Goal: Check status: Check status

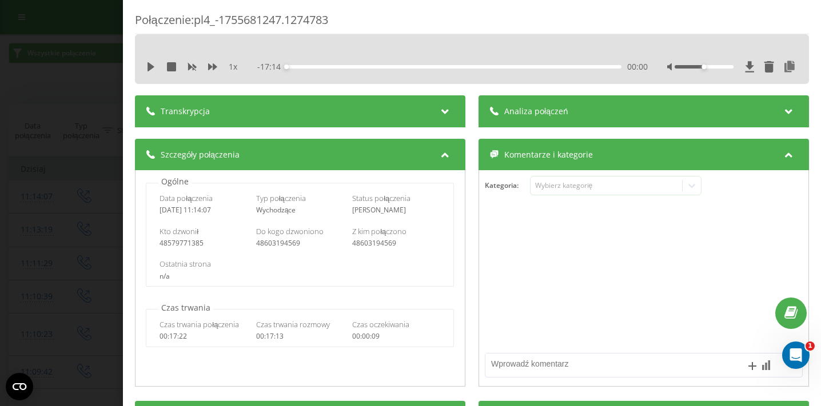
click at [49, 161] on div "Połączenie : pl4_-1755681247.1274783 1 x - 17:14 00:00 00:00 Transkrypcja Aby m…" at bounding box center [410, 203] width 821 height 406
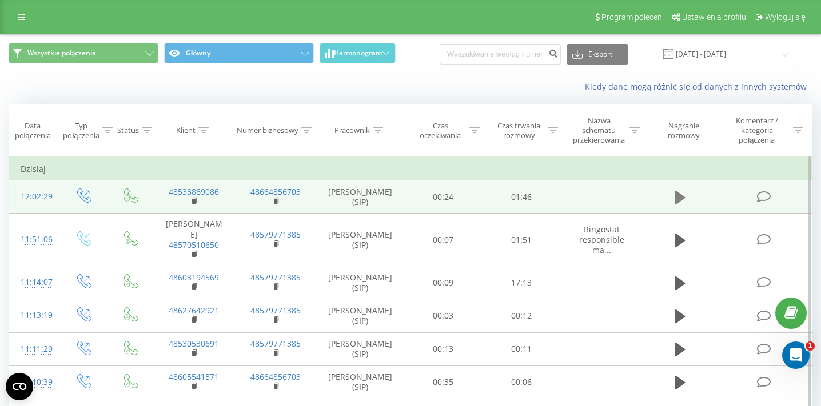
click at [679, 195] on icon at bounding box center [680, 198] width 10 height 14
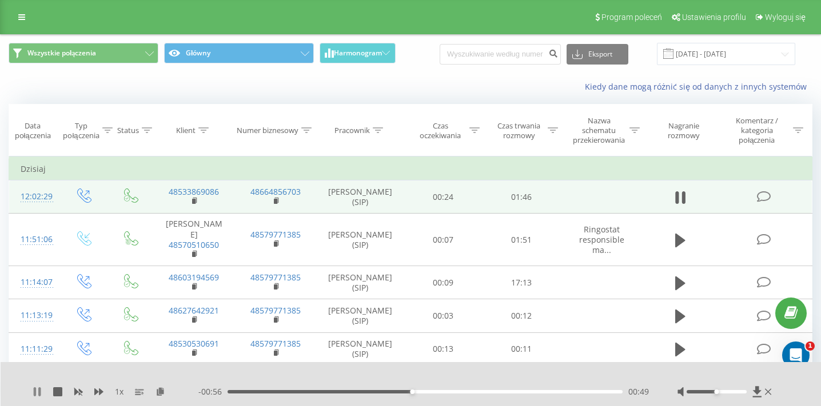
click at [35, 393] on icon at bounding box center [35, 392] width 2 height 9
